Goal: Task Accomplishment & Management: Complete application form

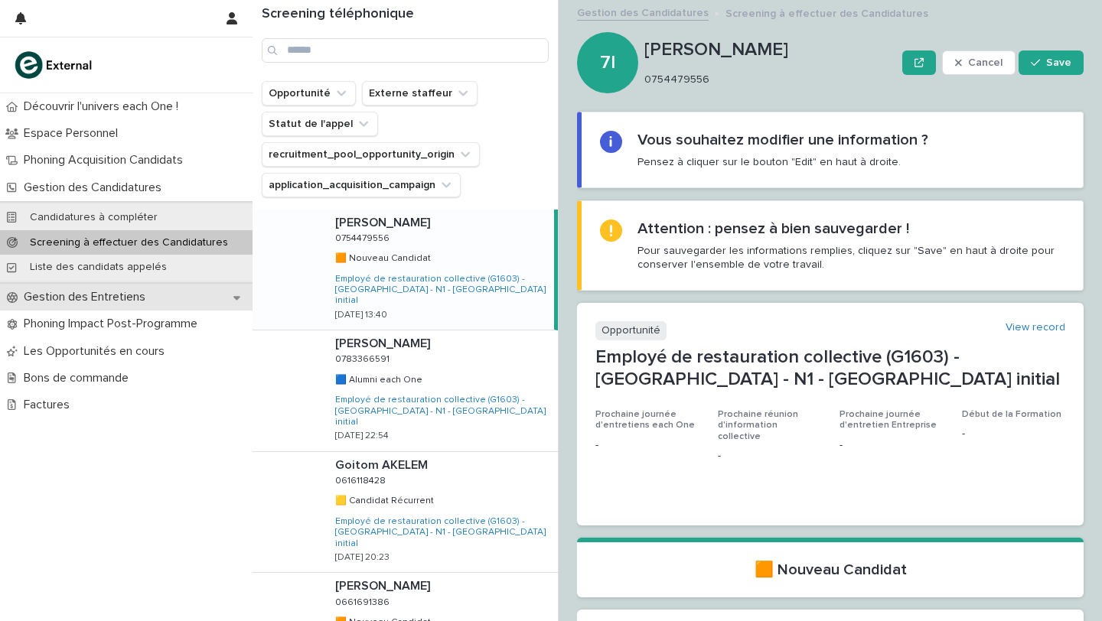
click at [237, 298] on icon at bounding box center [236, 298] width 7 height 4
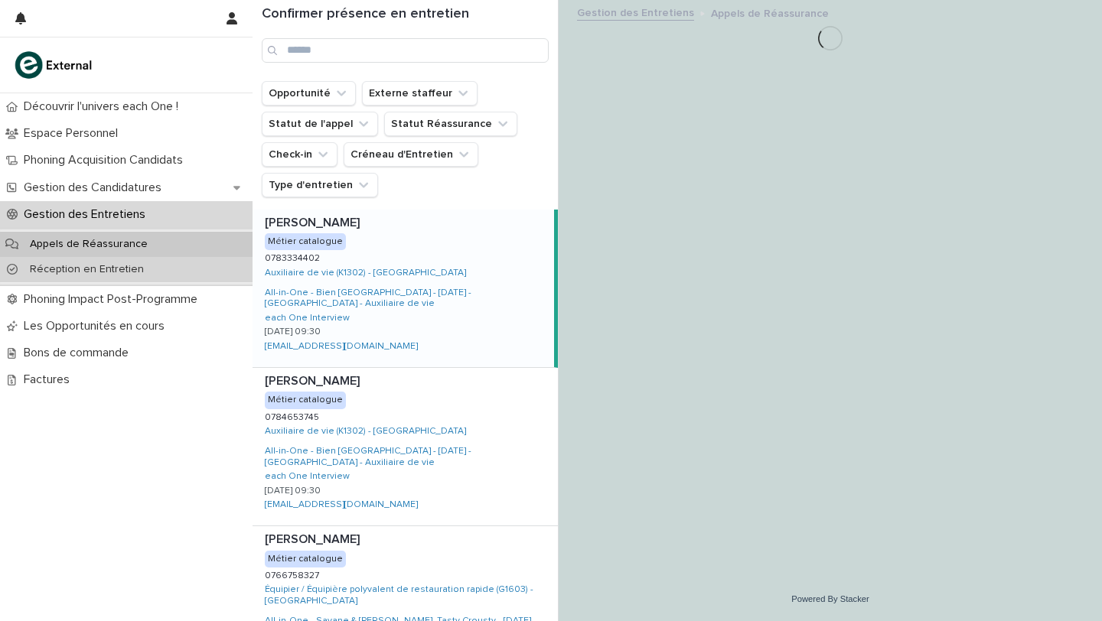
click at [113, 276] on div "Réception en Entretien" at bounding box center [126, 269] width 253 height 25
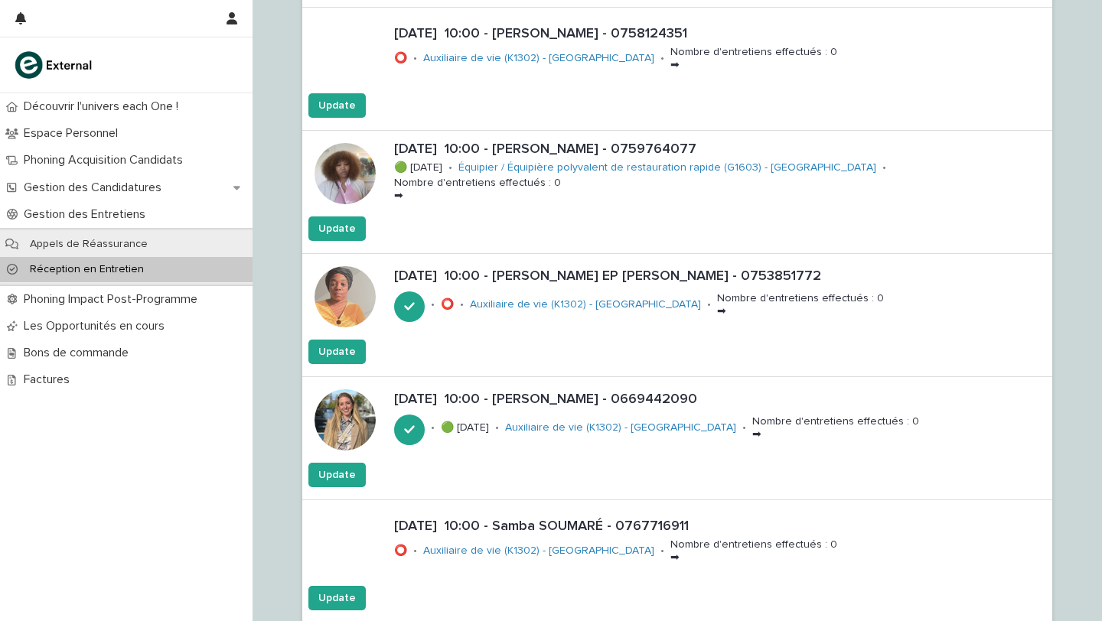
scroll to position [1836, 0]
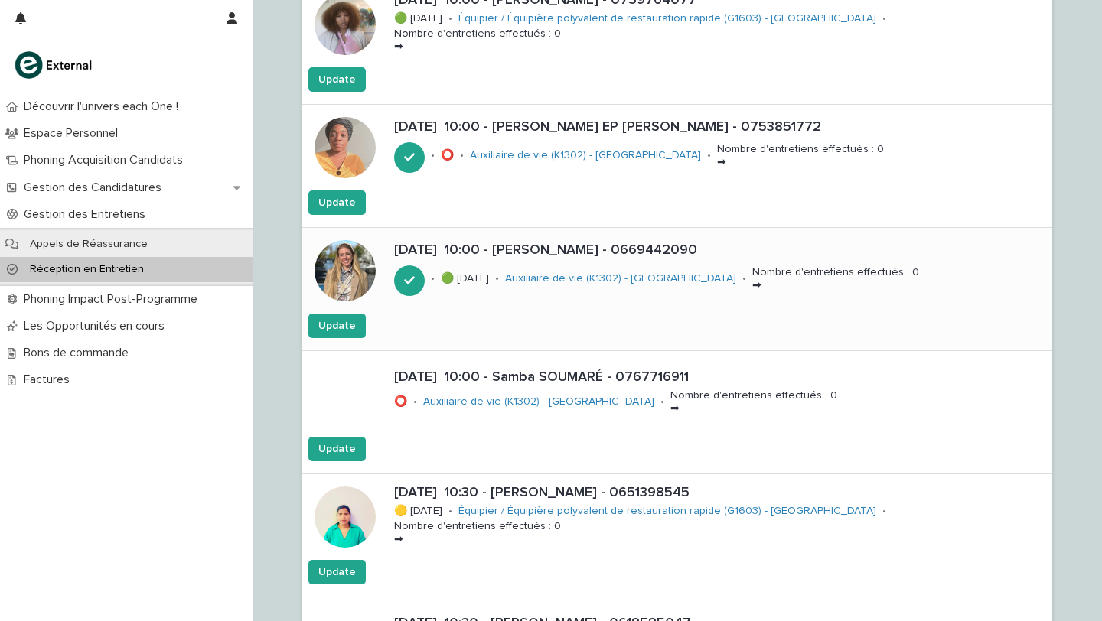
click at [536, 249] on p "[DATE] 10:00 - [PERSON_NAME] - 0669442090" at bounding box center [720, 251] width 652 height 17
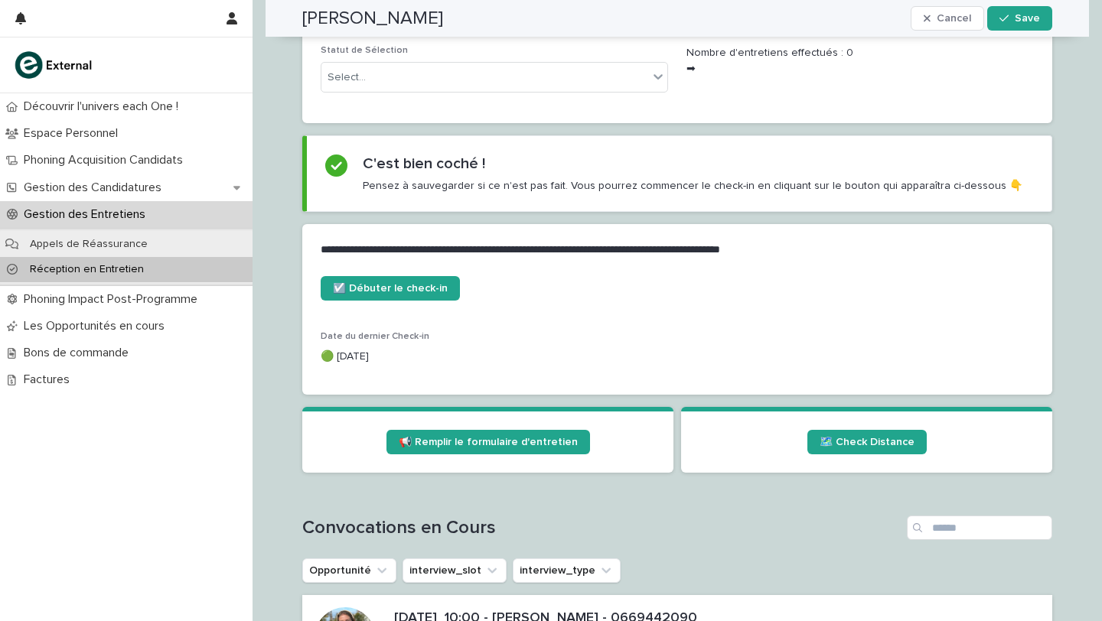
scroll to position [522, 0]
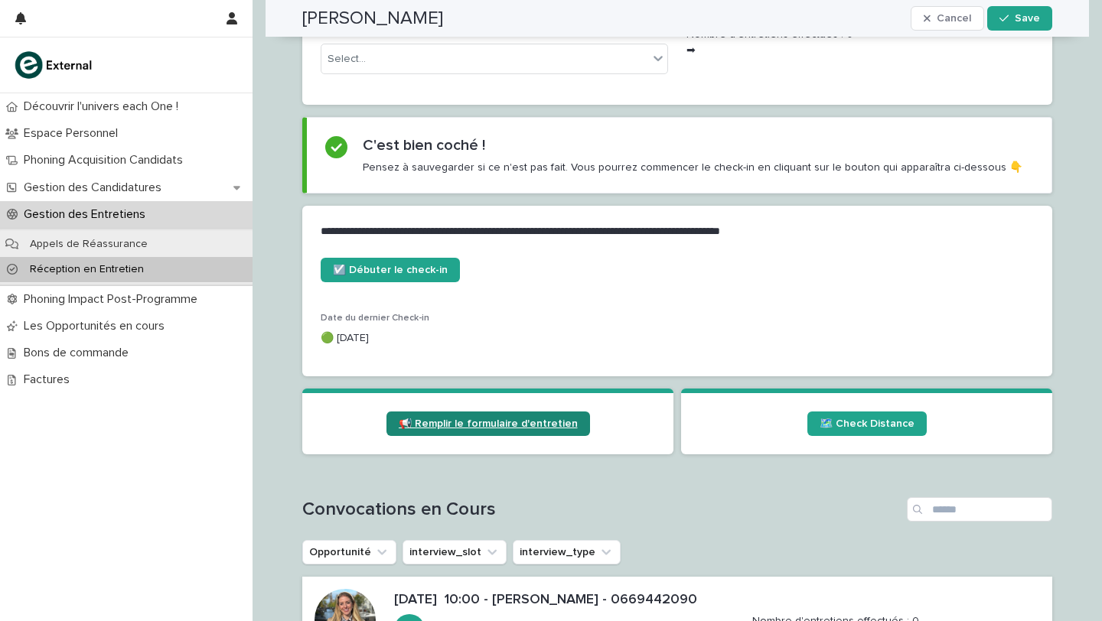
click at [494, 430] on link "📢 Remplir le formulaire d'entretien" at bounding box center [488, 424] width 204 height 24
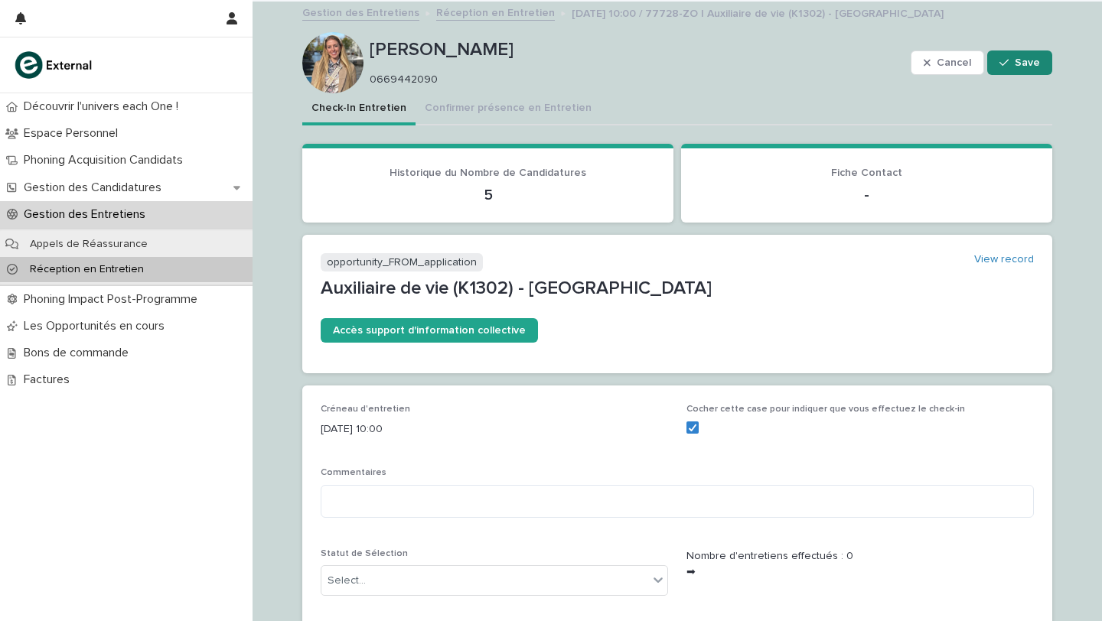
click at [1021, 64] on span "Save" at bounding box center [1027, 62] width 25 height 11
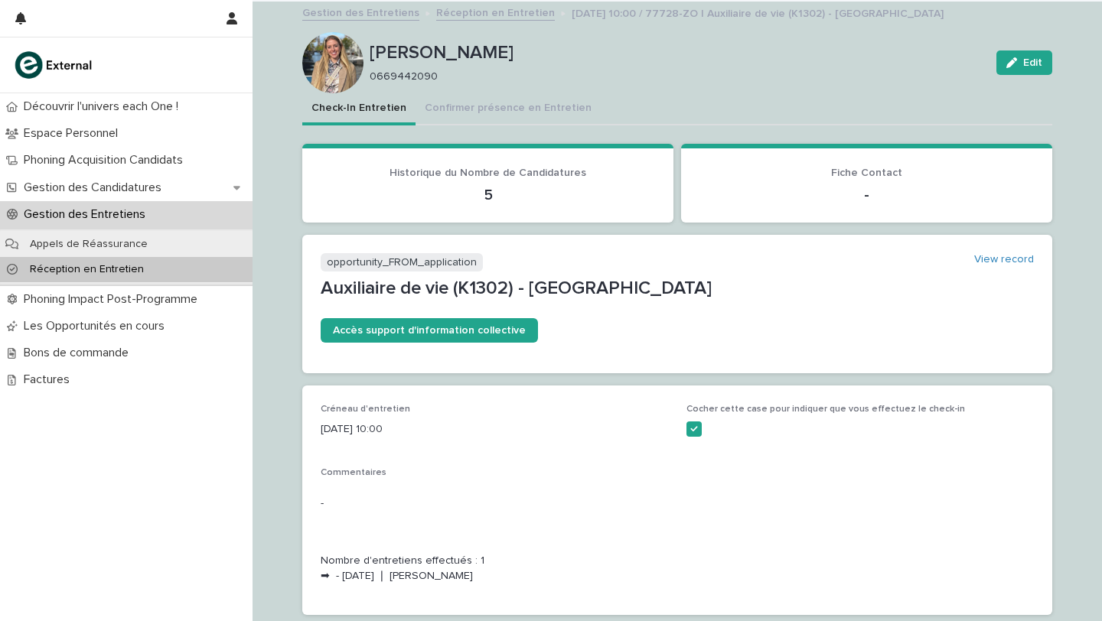
click at [89, 267] on p "Réception en Entretien" at bounding box center [87, 269] width 139 height 13
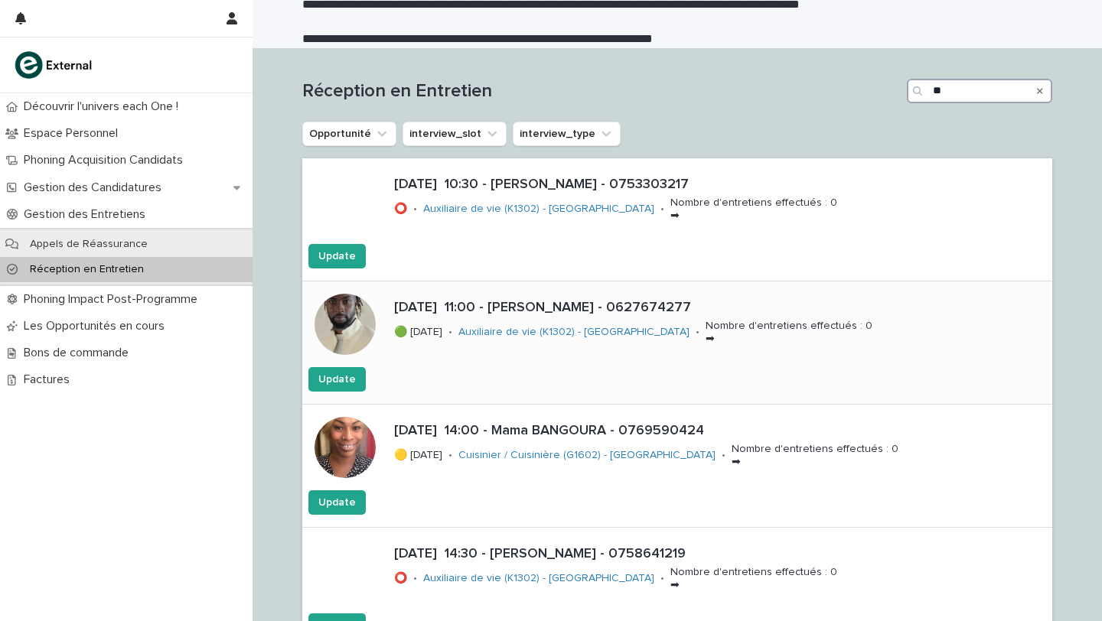
scroll to position [15, 0]
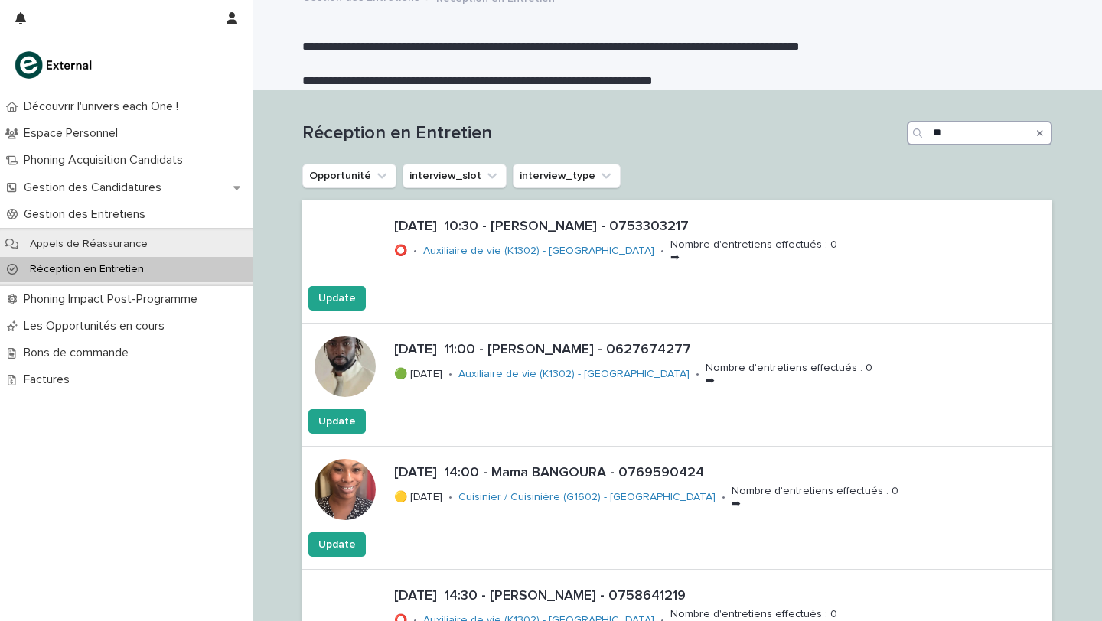
type input "*"
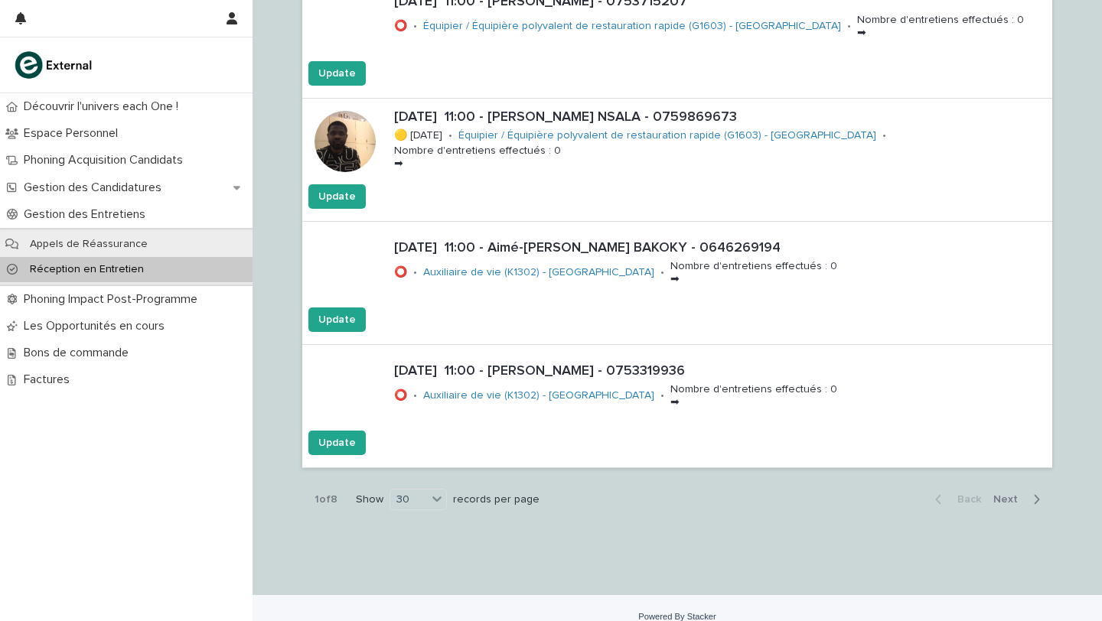
scroll to position [3462, 0]
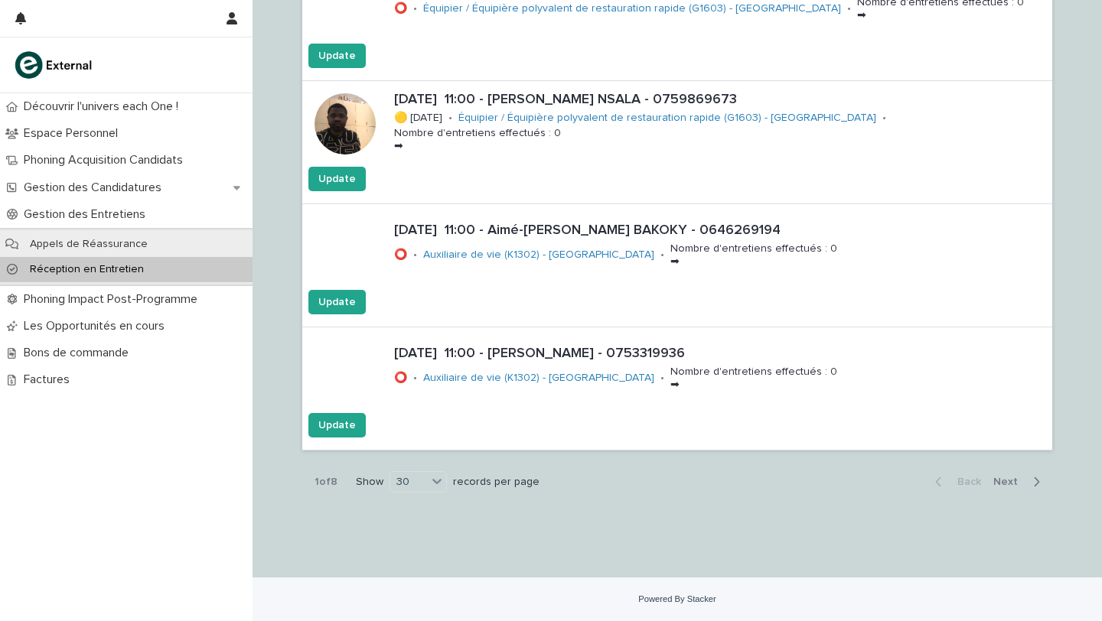
click at [1009, 478] on span "Next" at bounding box center [1010, 482] width 34 height 11
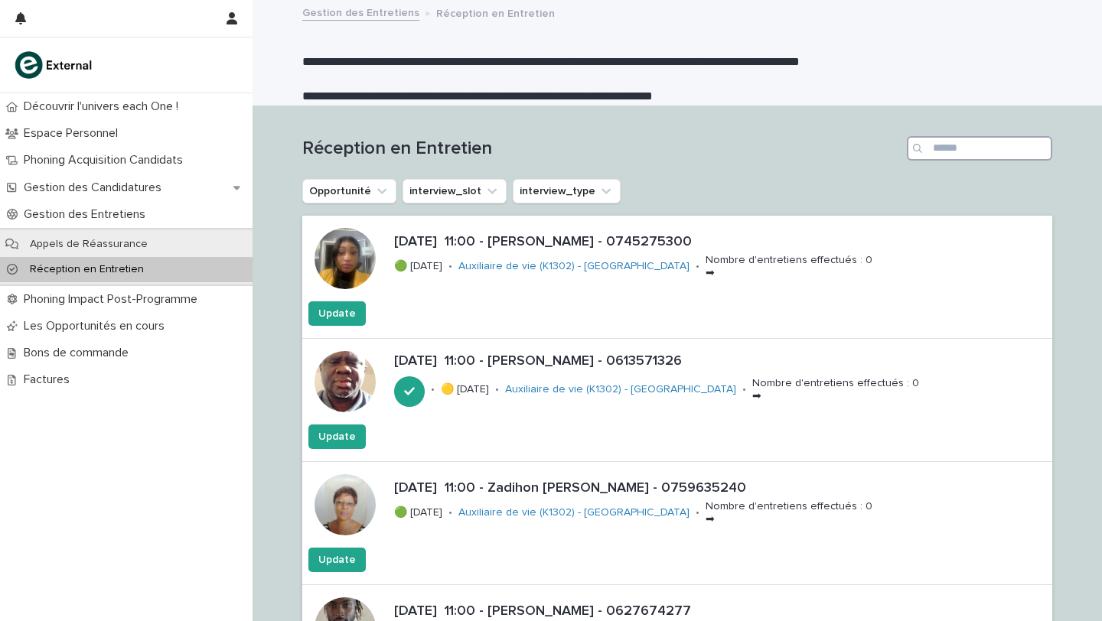
click at [965, 150] on input "Search" at bounding box center [979, 148] width 145 height 24
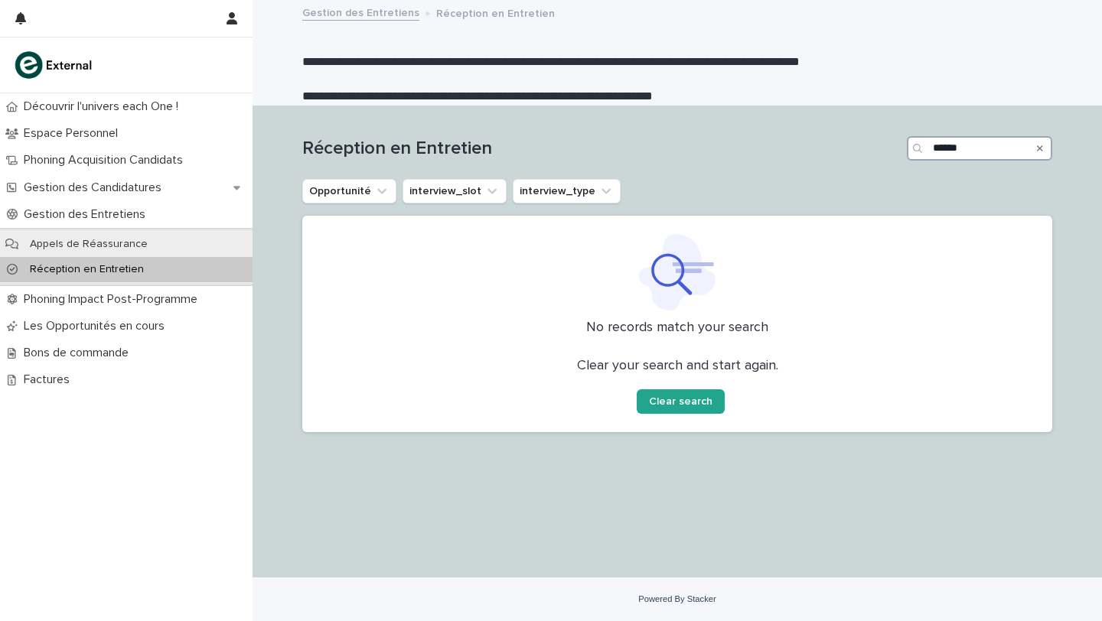
type input "*******"
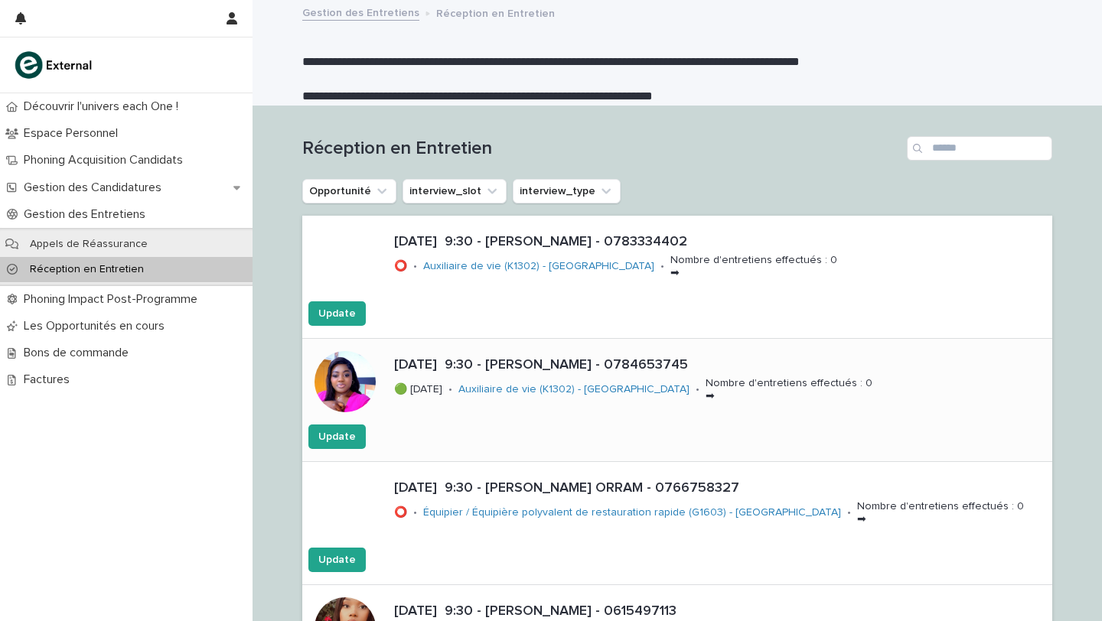
click at [518, 461] on div "[DATE] 9:30 - [PERSON_NAME] - 0784653745 🟢 [DATE] • Auxiliaire de vie (K1302) -…" at bounding box center [677, 400] width 750 height 122
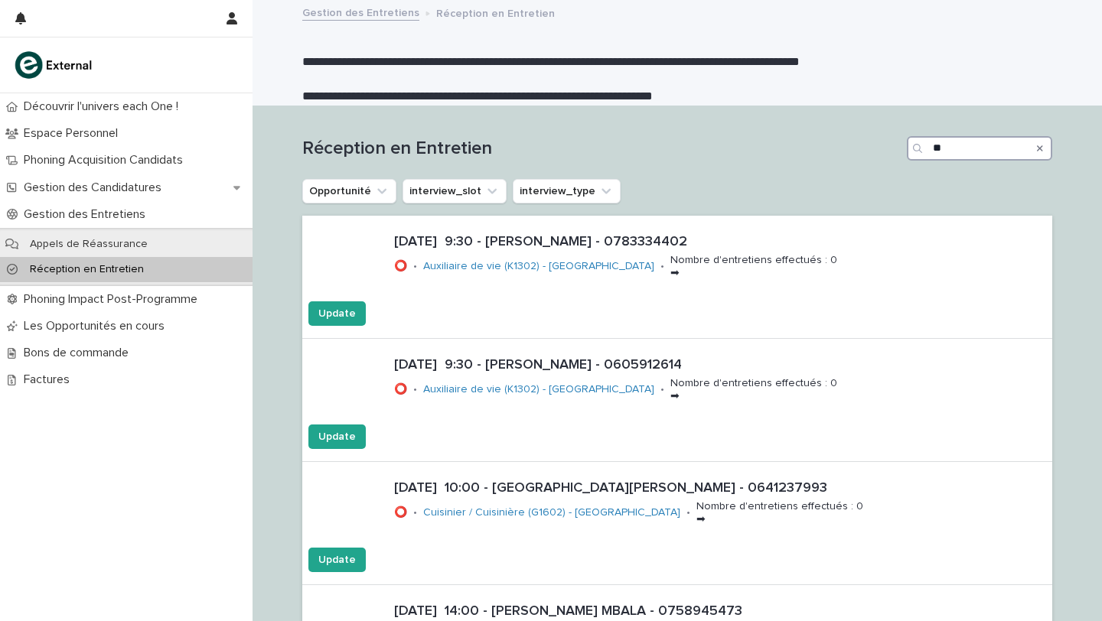
type input "**"
click at [1042, 148] on div "Search" at bounding box center [1040, 148] width 24 height 24
click at [1040, 146] on icon "Search" at bounding box center [1040, 148] width 6 height 9
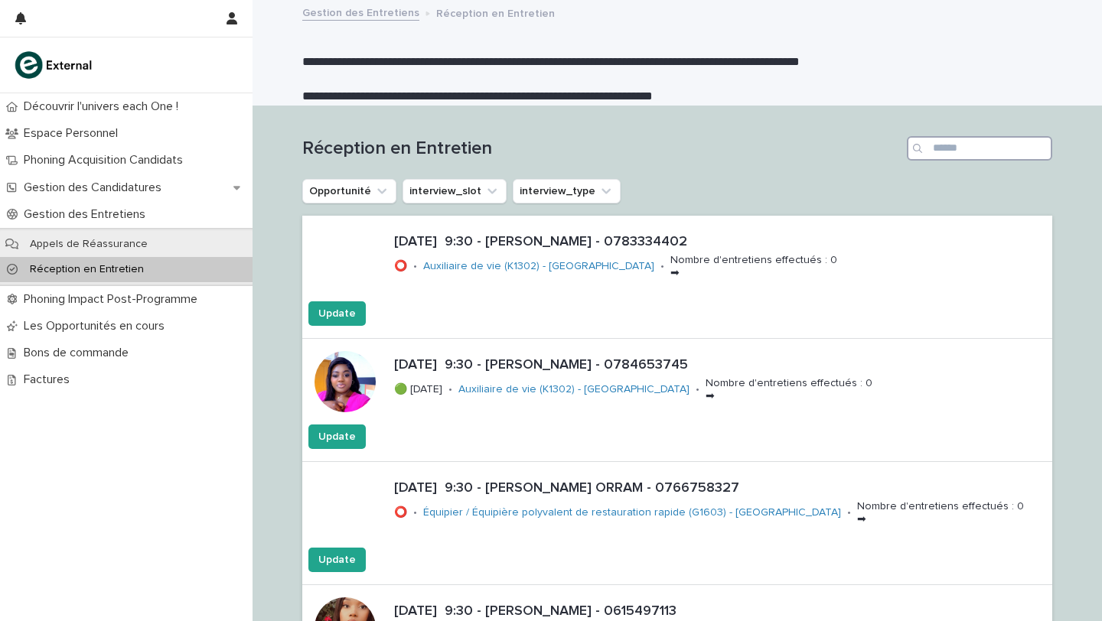
click at [944, 147] on input "Search" at bounding box center [979, 148] width 145 height 24
type input "********"
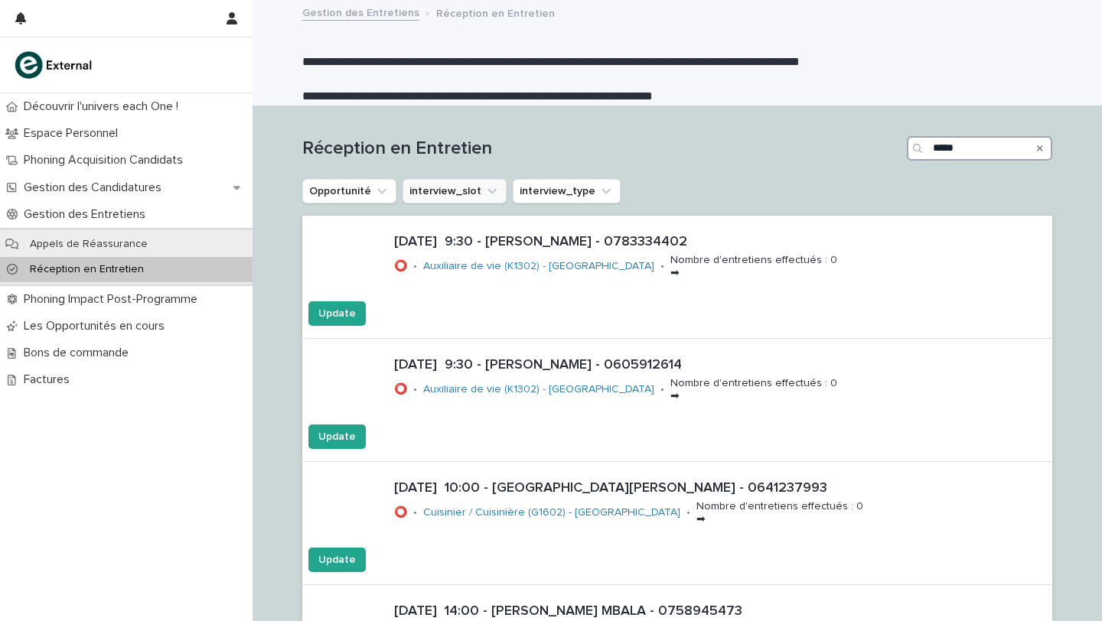
type input "******"
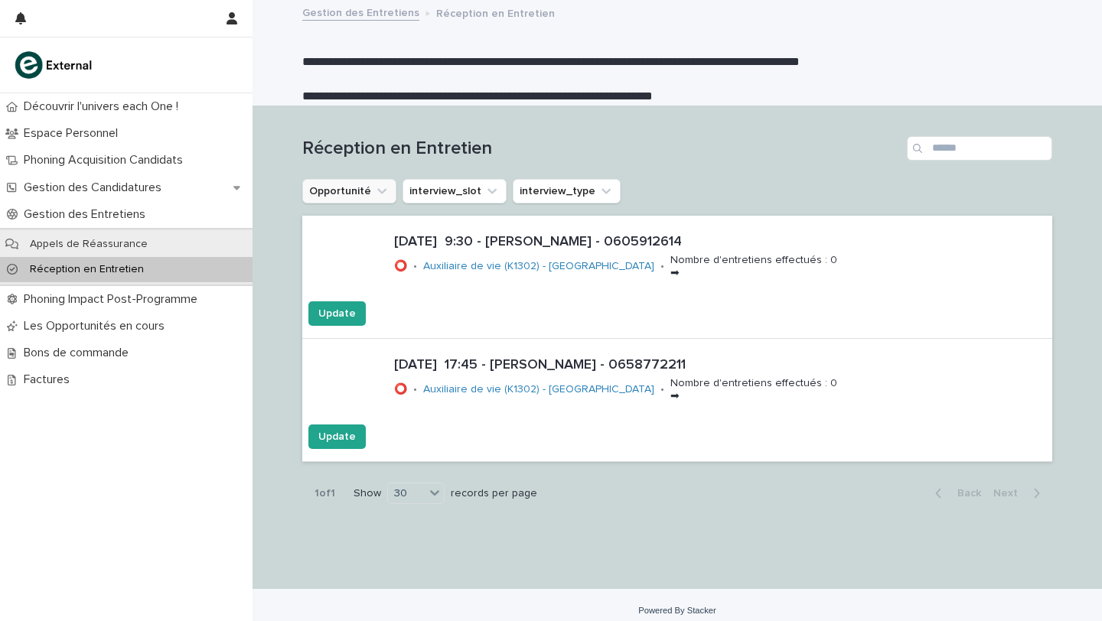
click at [352, 191] on button "Opportunité" at bounding box center [349, 191] width 94 height 24
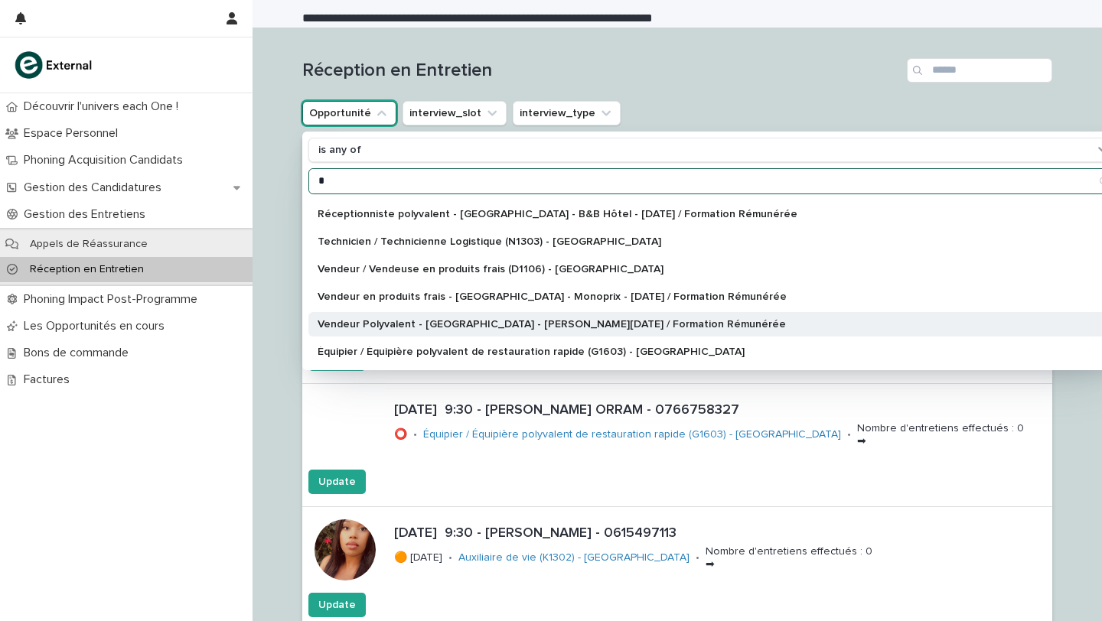
scroll to position [272, 0]
type input "******"
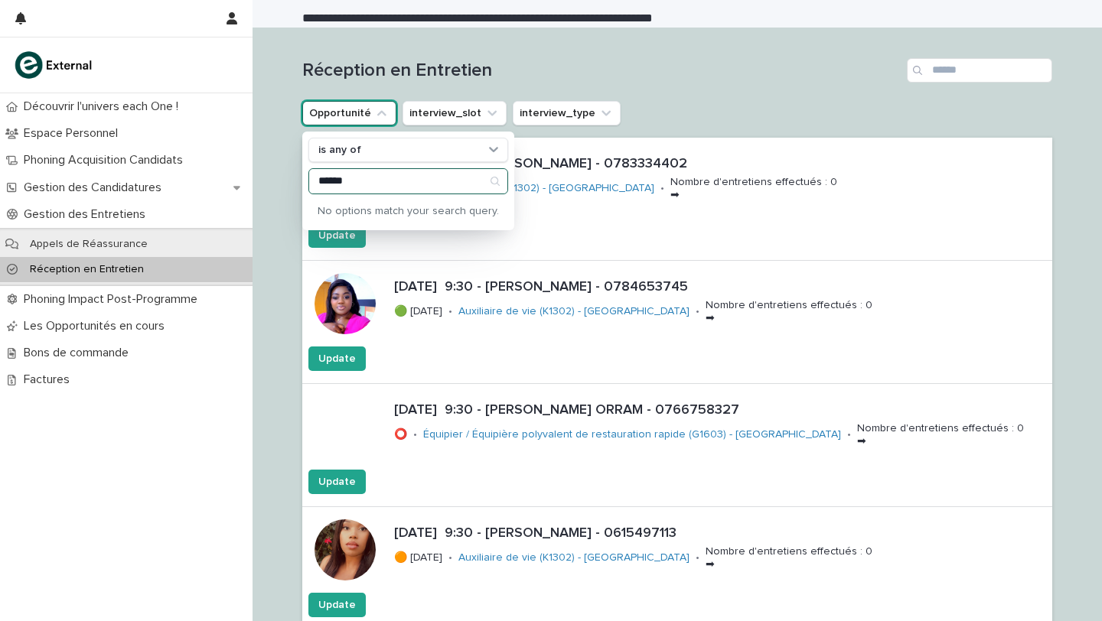
scroll to position [0, 0]
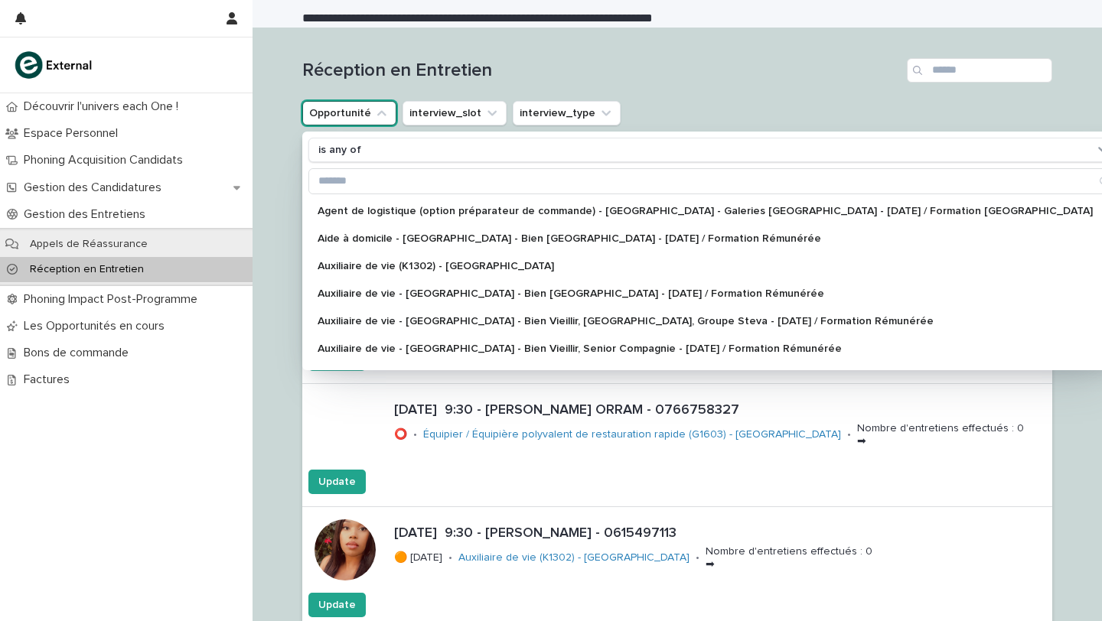
click at [738, 116] on div "Opportunité is any of Agent de logistique (option préparateur de commande) - [G…" at bounding box center [677, 113] width 750 height 24
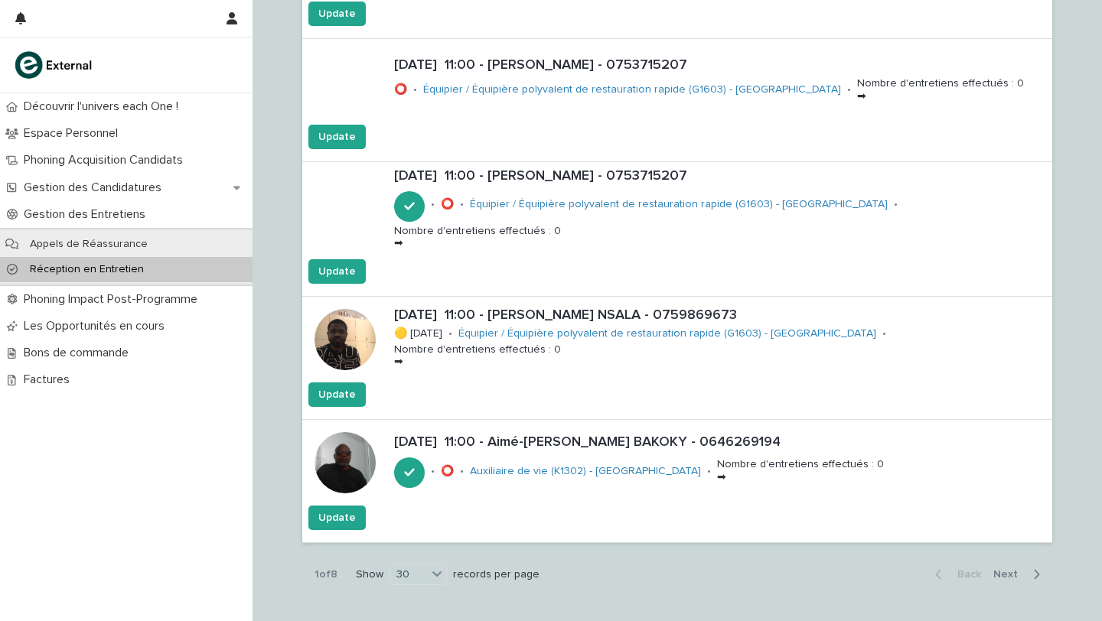
scroll to position [3462, 0]
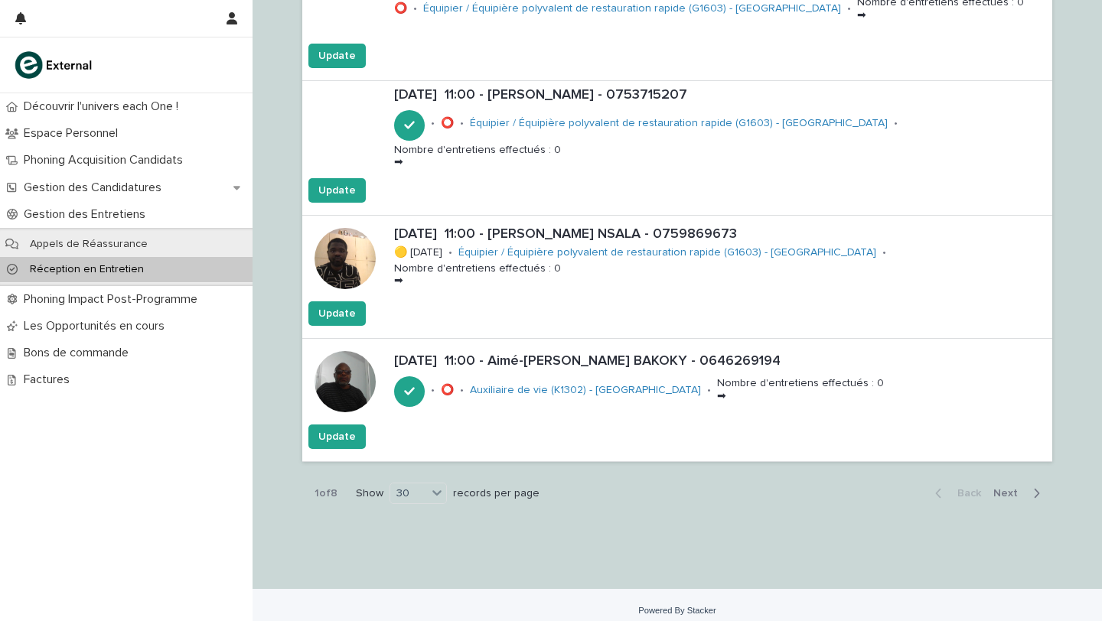
click at [1001, 488] on span "Next" at bounding box center [1010, 493] width 34 height 11
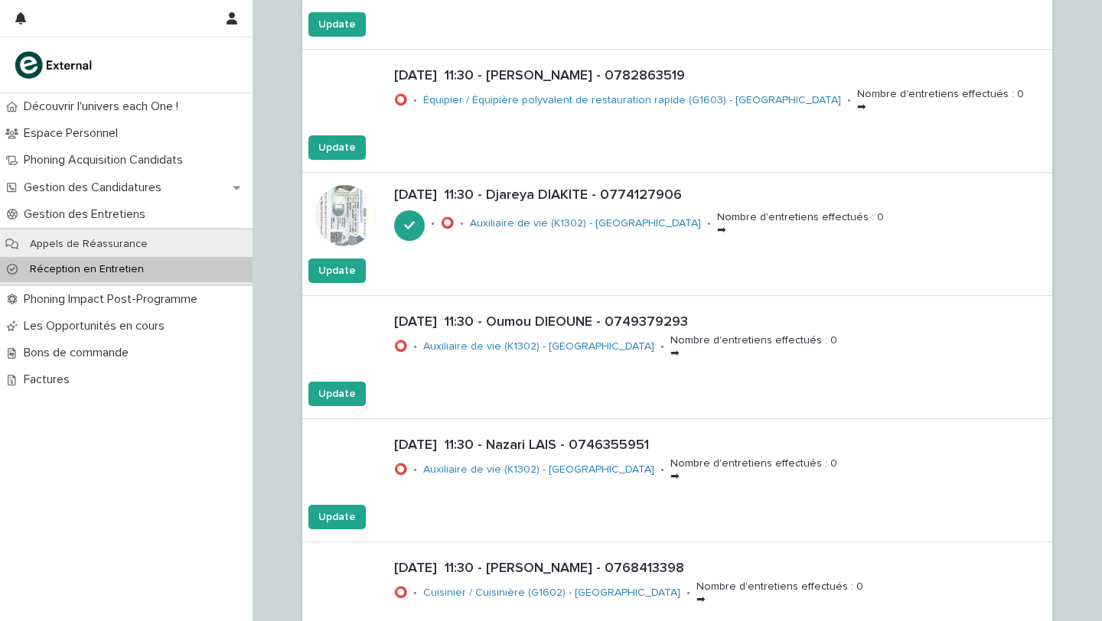
scroll to position [781, 0]
click at [520, 196] on p "[DATE] 11:30 - Djareya DIAKITE - 0774127906" at bounding box center [720, 196] width 652 height 17
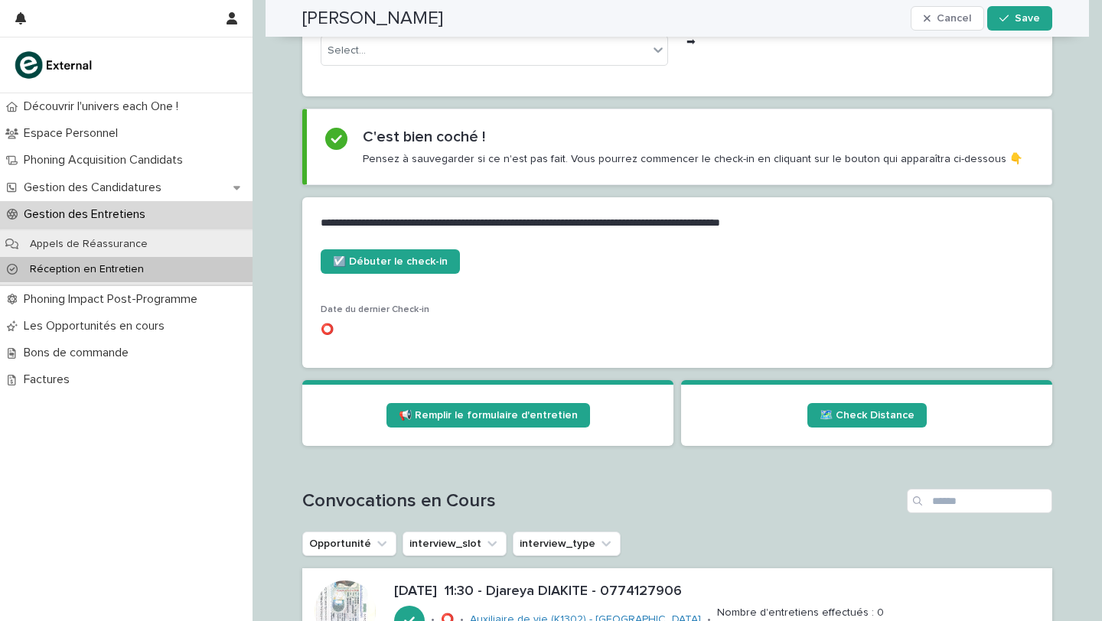
scroll to position [525, 0]
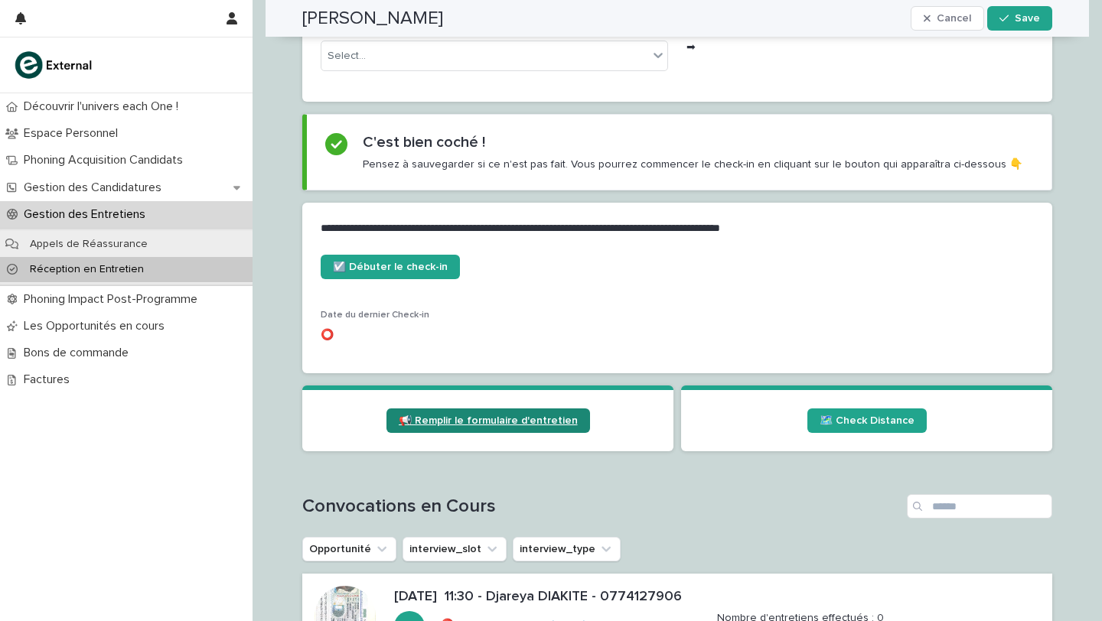
click at [458, 423] on span "📢 Remplir le formulaire d'entretien" at bounding box center [488, 421] width 179 height 11
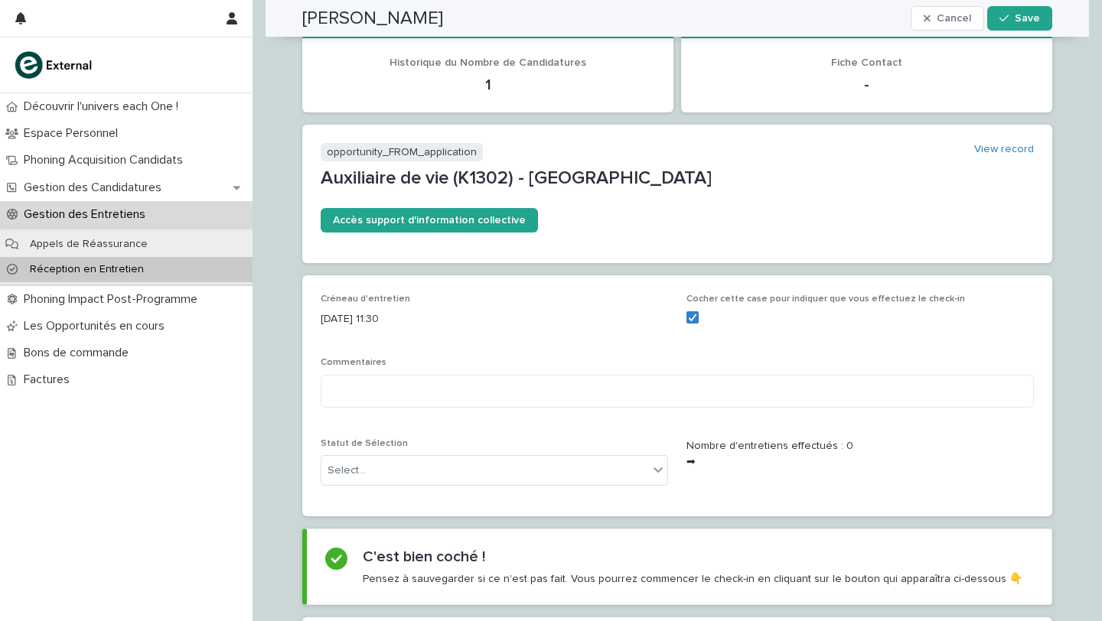
scroll to position [0, 0]
